Goal: Navigation & Orientation: Find specific page/section

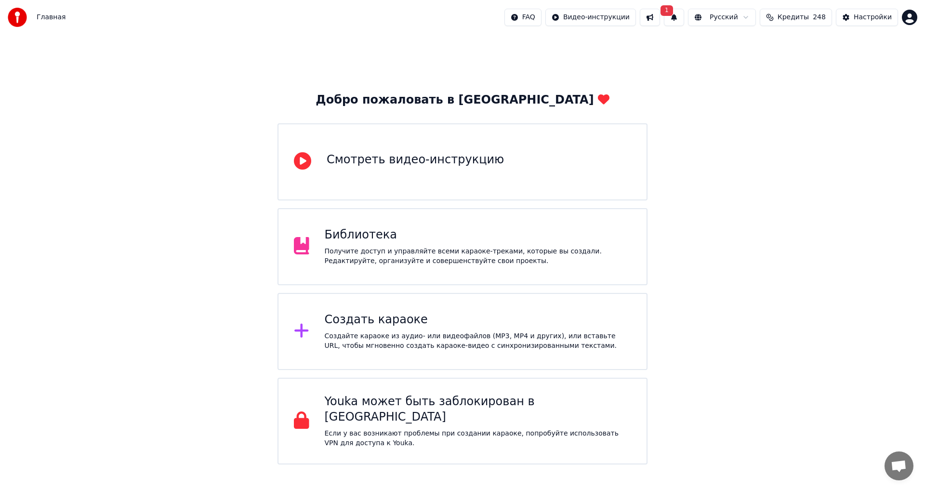
click at [43, 16] on span "Главная" at bounding box center [51, 18] width 29 height 10
click at [684, 18] on button "1" at bounding box center [674, 17] width 20 height 17
click at [721, 118] on div "Добро пожаловать в Youka Смотреть видео-инструкцию Библиотека Получите доступ и…" at bounding box center [462, 250] width 925 height 430
click at [907, 15] on html "Главная FAQ Видео-инструкции 1 Русский Кредиты 248 Настройки Добро пожаловать в…" at bounding box center [462, 232] width 925 height 464
click at [750, 94] on html "Главная FAQ Видео-инструкции 1 Русский Кредиты 248 Настройки Добро пожаловать в…" at bounding box center [462, 232] width 925 height 464
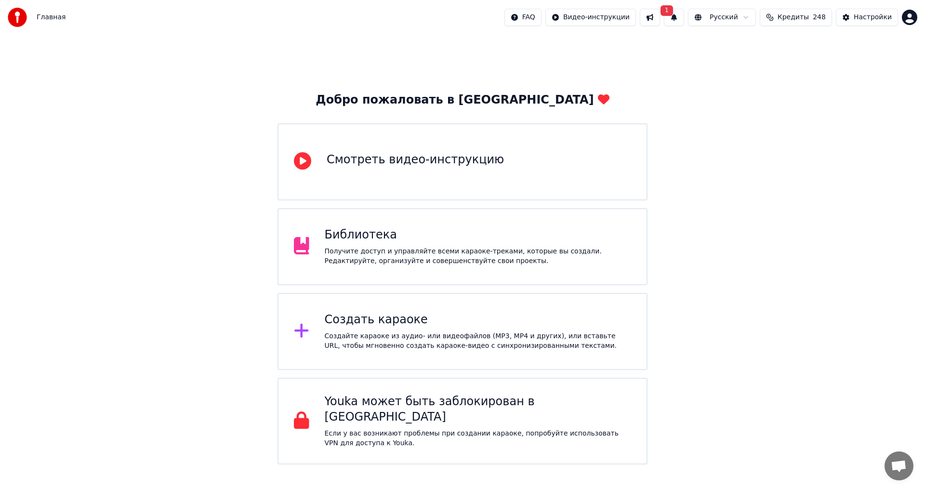
click at [328, 235] on div "Библиотека" at bounding box center [478, 234] width 307 height 15
